Goal: Navigation & Orientation: Find specific page/section

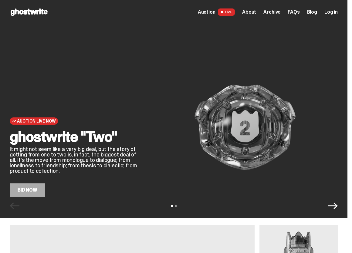
click at [279, 13] on span "Archive" at bounding box center [271, 12] width 17 height 5
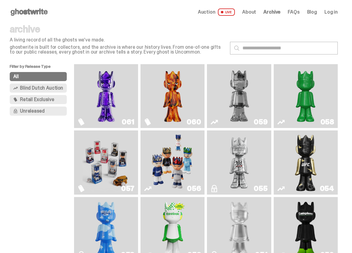
click at [262, 82] on img "Two" at bounding box center [238, 96] width 47 height 59
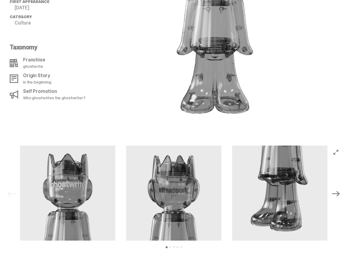
scroll to position [505, 0]
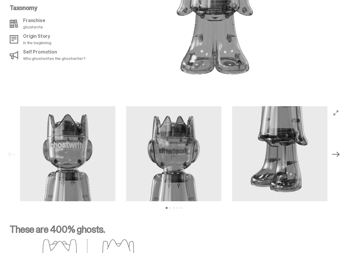
click at [341, 150] on button "Next" at bounding box center [335, 154] width 13 height 13
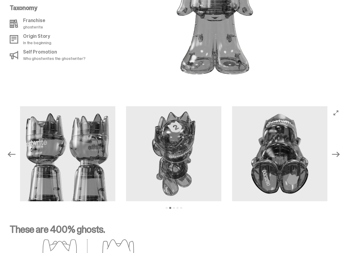
click at [339, 151] on icon "Next" at bounding box center [336, 155] width 8 height 8
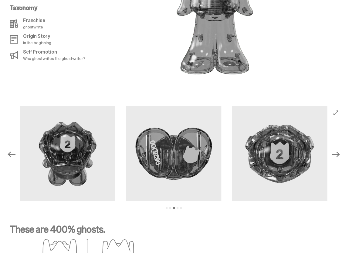
click at [341, 150] on button "Next" at bounding box center [335, 154] width 13 height 13
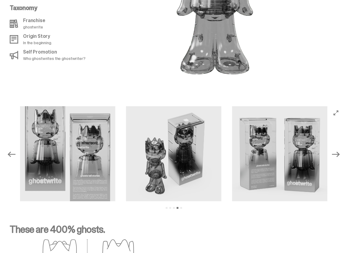
click at [341, 150] on button "Next" at bounding box center [335, 154] width 13 height 13
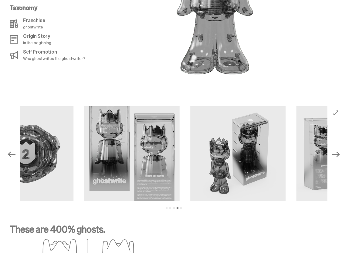
click at [179, 153] on img at bounding box center [131, 153] width 95 height 95
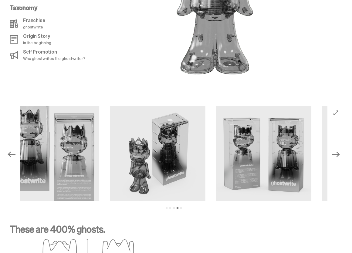
click at [197, 152] on img at bounding box center [157, 153] width 95 height 95
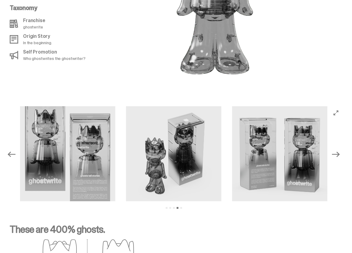
click at [232, 152] on img at bounding box center [279, 153] width 95 height 95
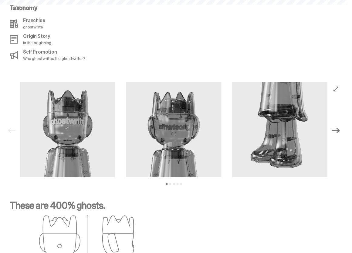
scroll to position [315, 0]
